Goal: Use online tool/utility: Utilize a website feature to perform a specific function

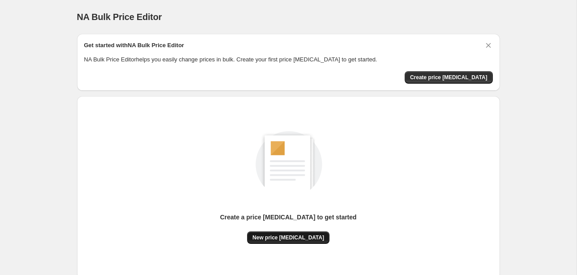
click at [291, 240] on span "New price [MEDICAL_DATA]" at bounding box center [289, 237] width 72 height 7
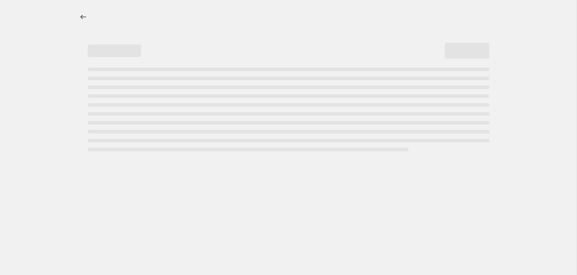
select select "percentage"
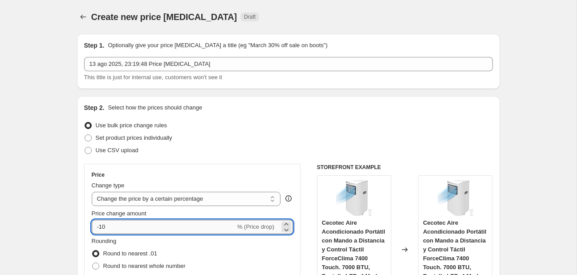
click at [168, 224] on input "-10" at bounding box center [164, 227] width 144 height 14
type input "-1"
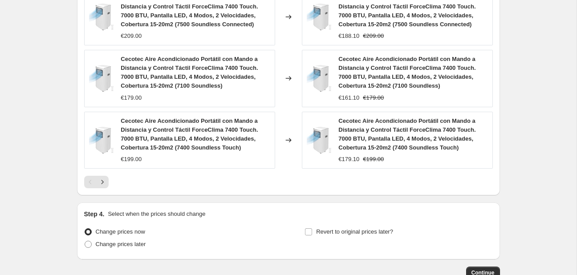
scroll to position [718, 0]
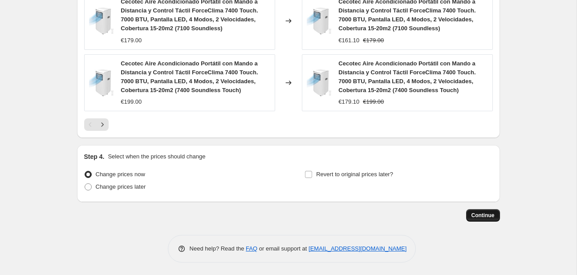
type input "-25"
click at [487, 209] on button "Continue" at bounding box center [483, 215] width 34 height 12
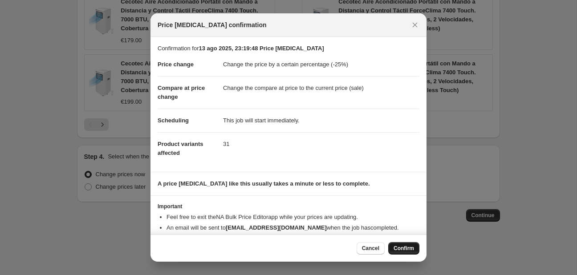
click at [397, 252] on button "Confirm" at bounding box center [404, 248] width 31 height 12
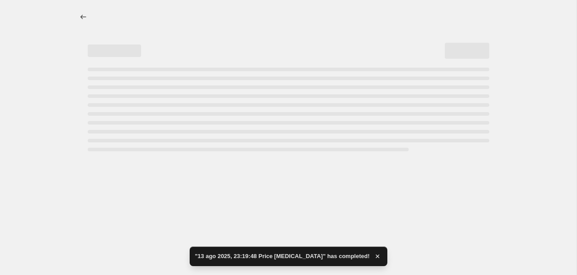
select select "percentage"
